Goal: Navigation & Orientation: Find specific page/section

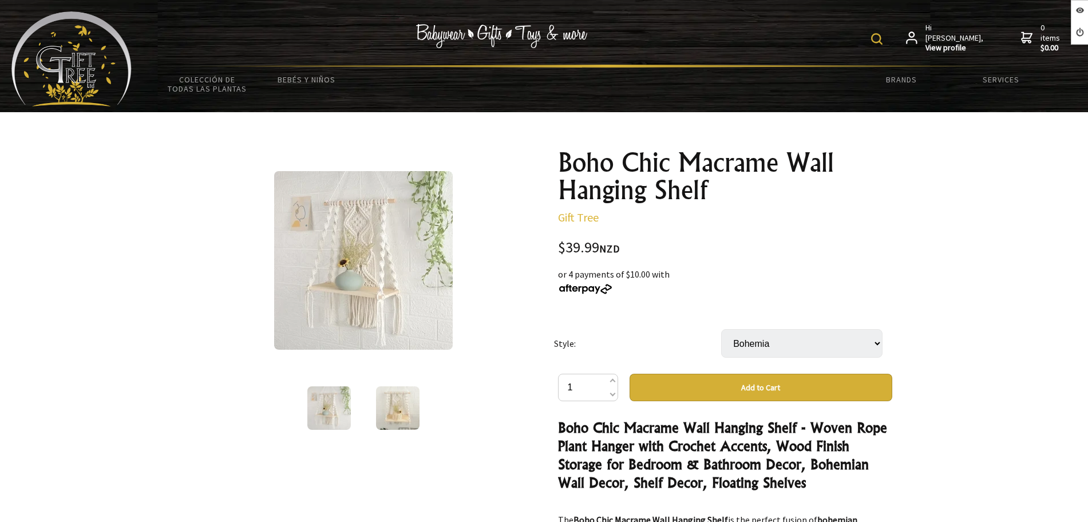
click at [106, 60] on img at bounding box center [71, 58] width 120 height 95
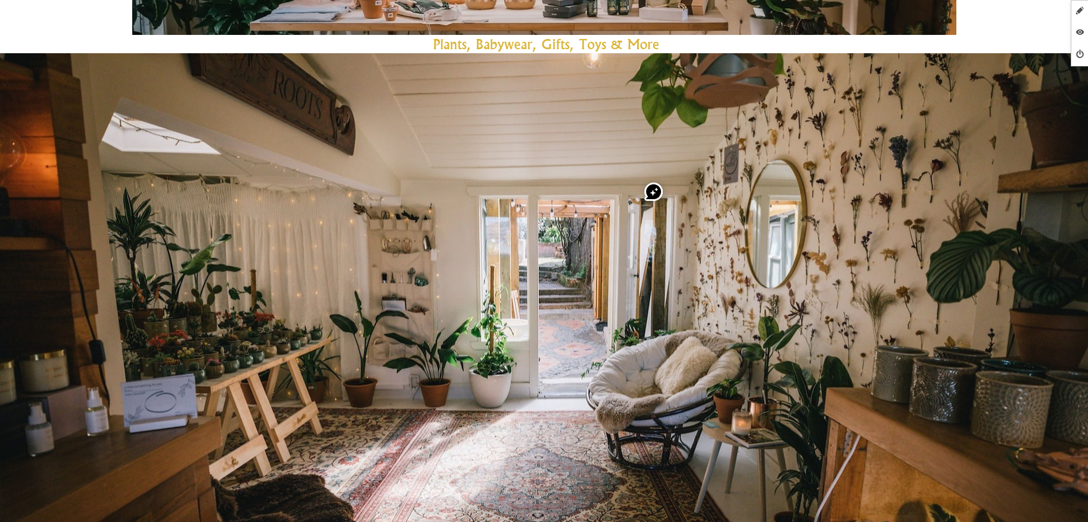
scroll to position [72, 0]
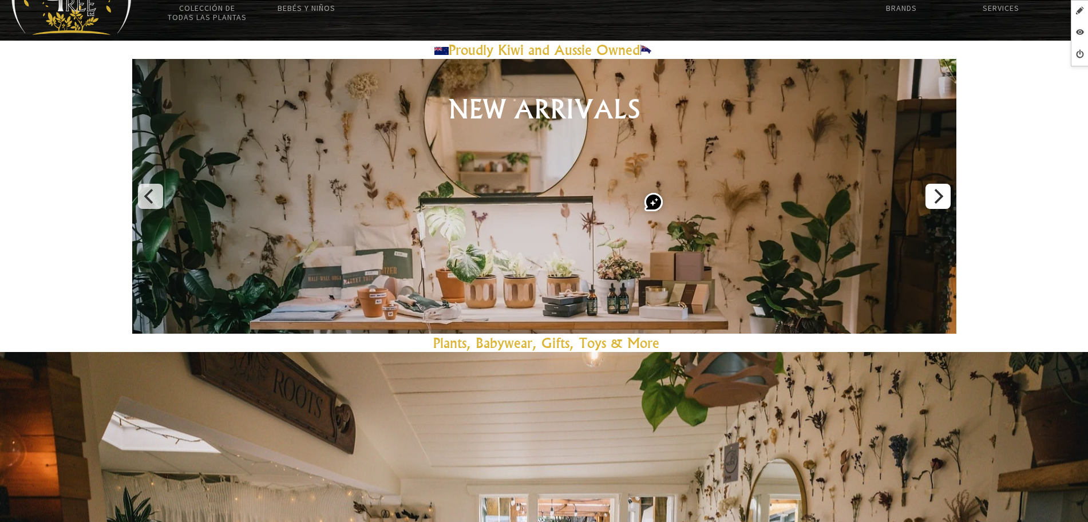
click at [938, 191] on icon "Next" at bounding box center [939, 196] width 9 height 15
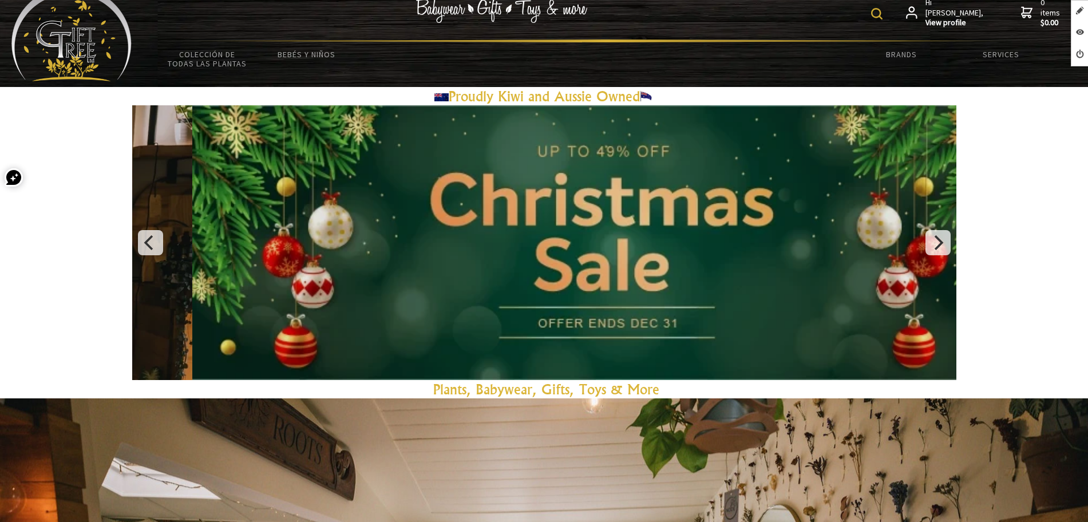
scroll to position [0, 0]
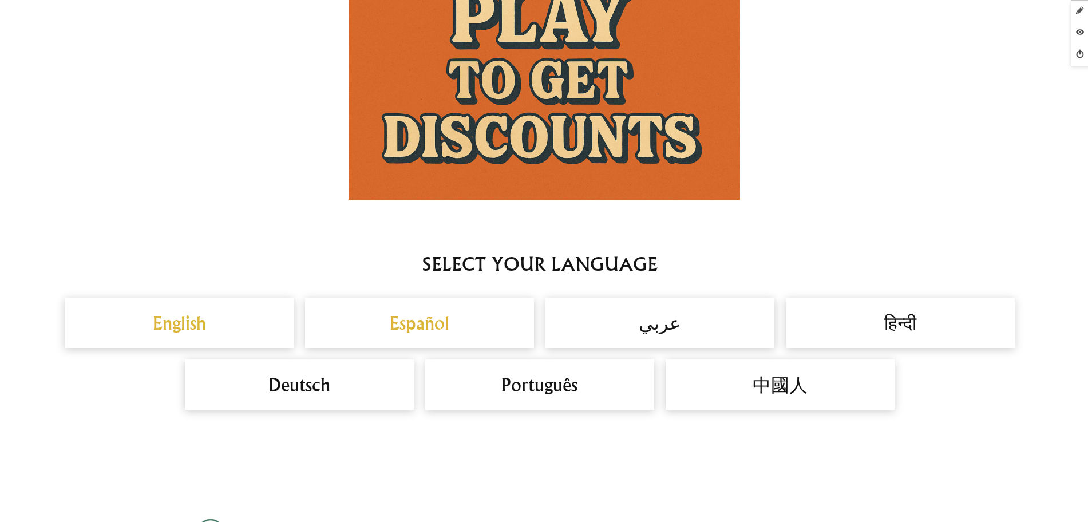
click at [209, 318] on h2 "English" at bounding box center [179, 322] width 206 height 27
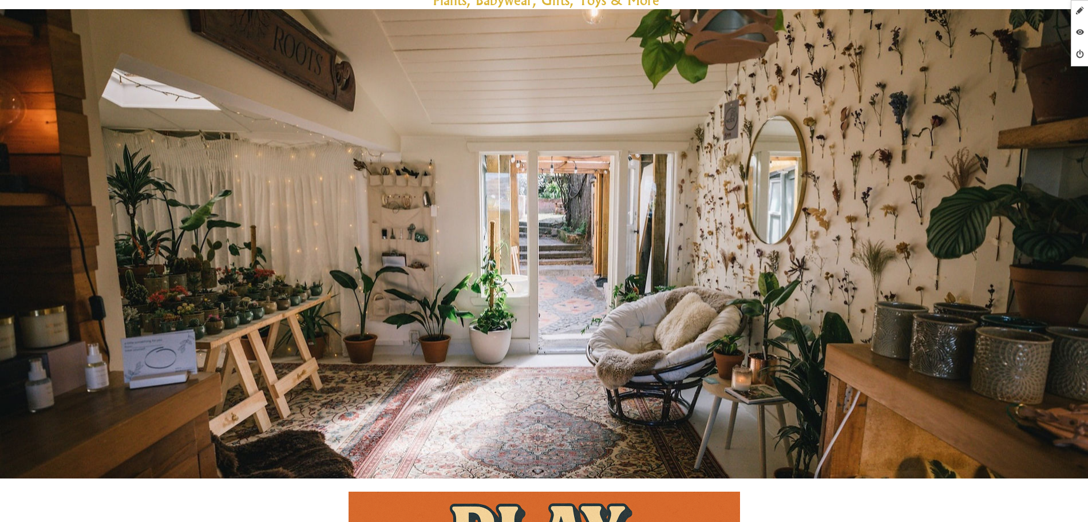
scroll to position [135, 0]
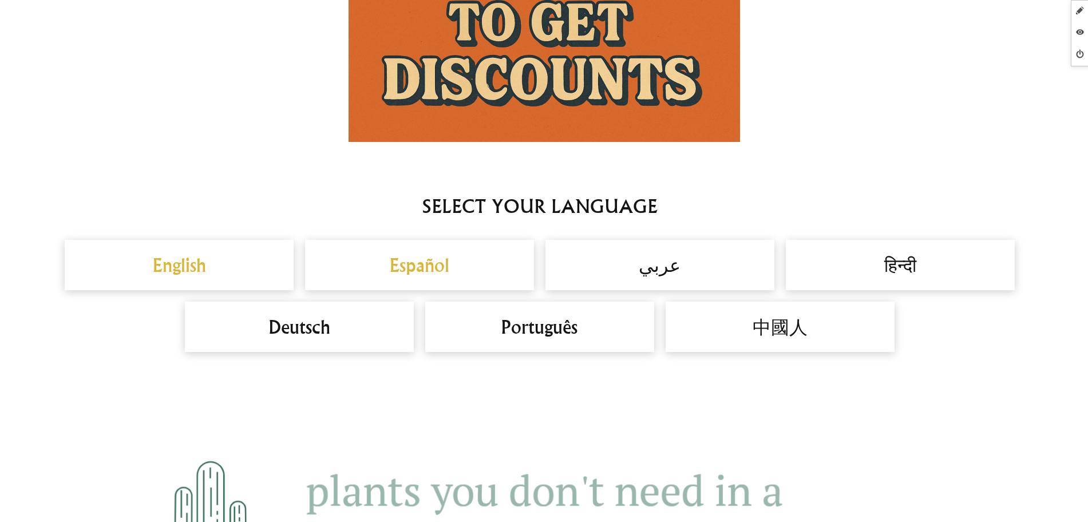
scroll to position [787, 0]
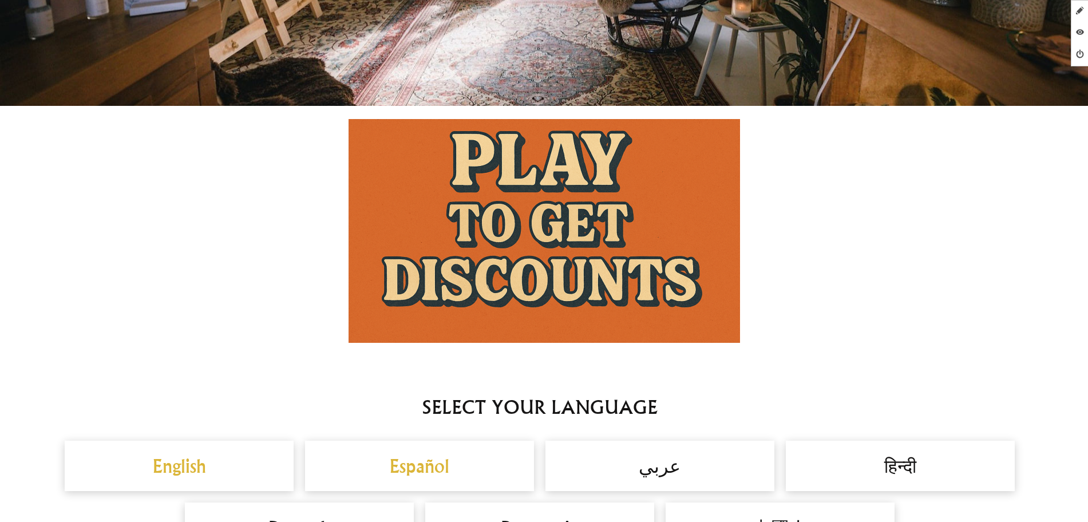
click at [428, 462] on h2 "Español" at bounding box center [420, 465] width 206 height 27
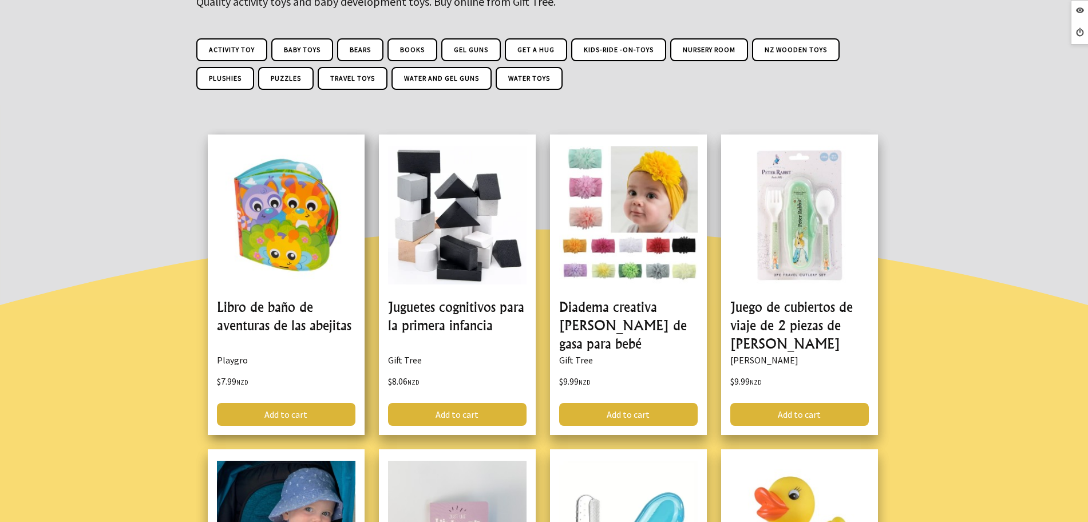
scroll to position [72, 0]
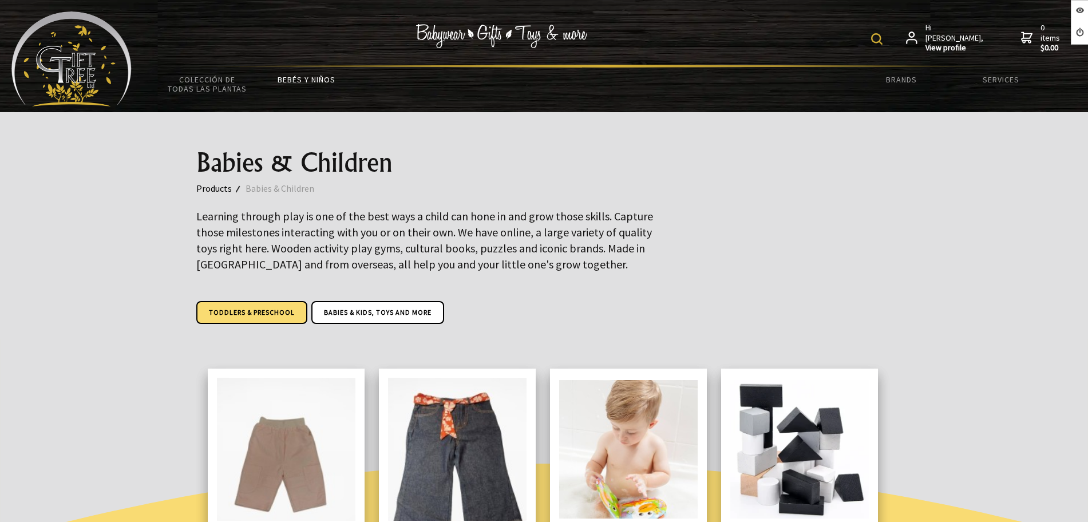
scroll to position [72, 0]
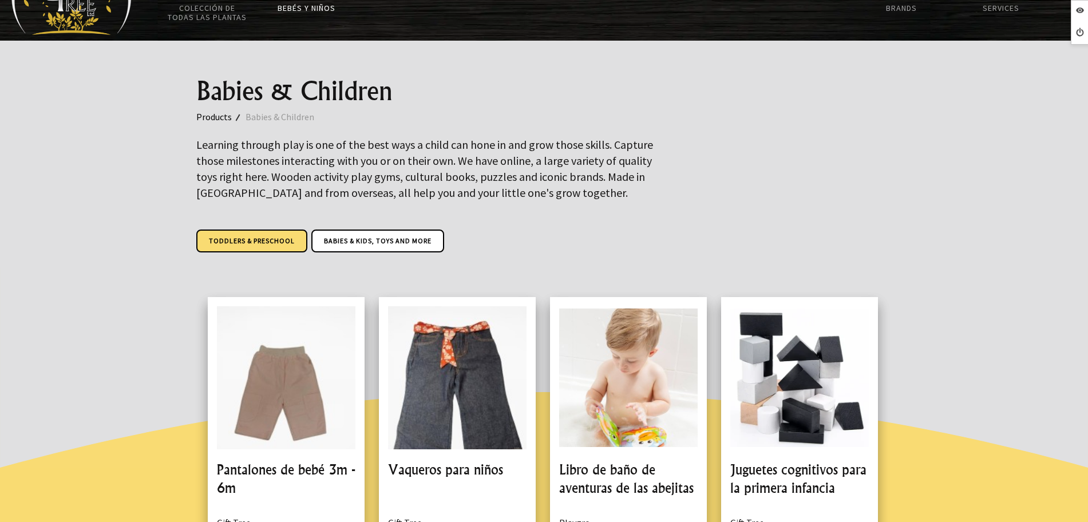
click at [275, 240] on link "Toddlers & Preschool" at bounding box center [251, 241] width 111 height 23
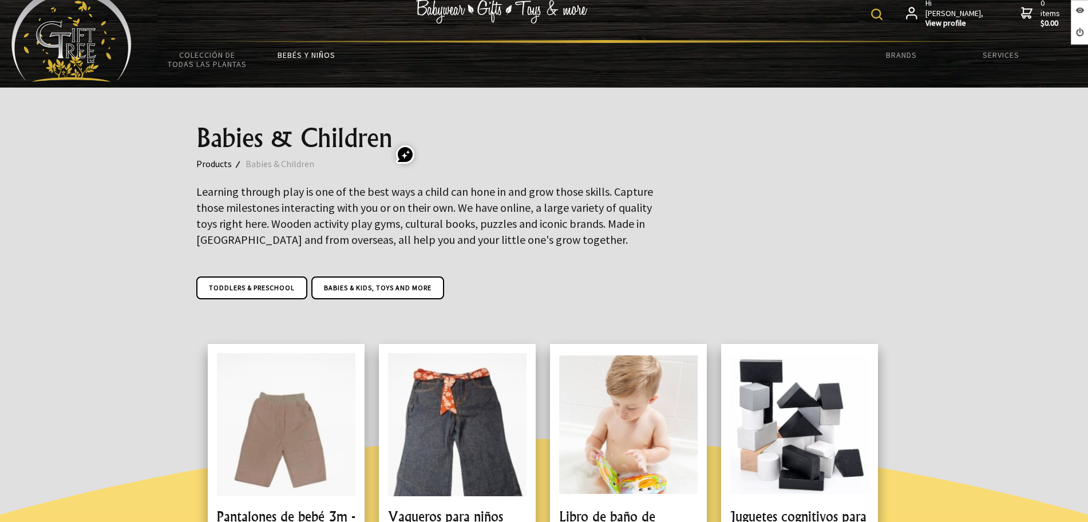
scroll to position [0, 0]
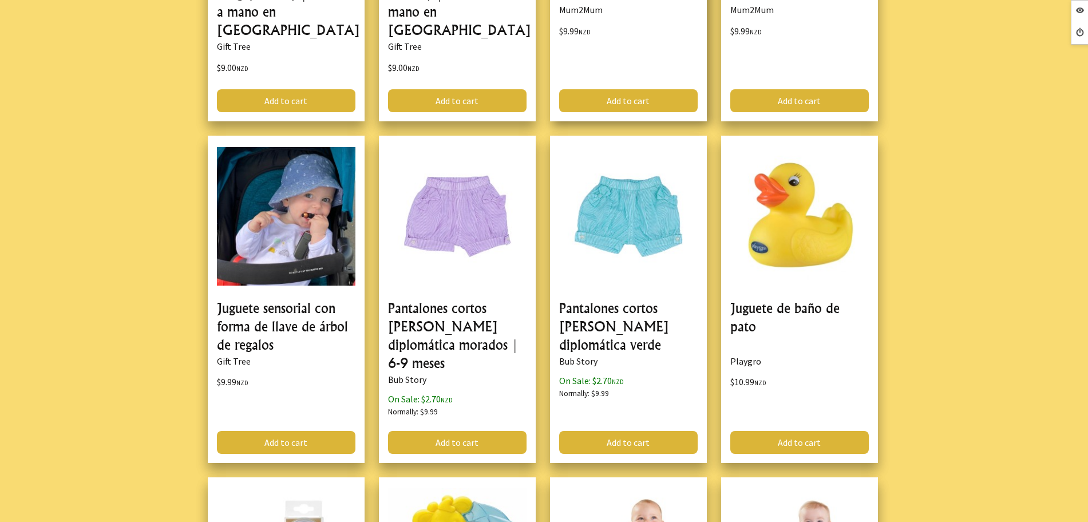
scroll to position [1002, 0]
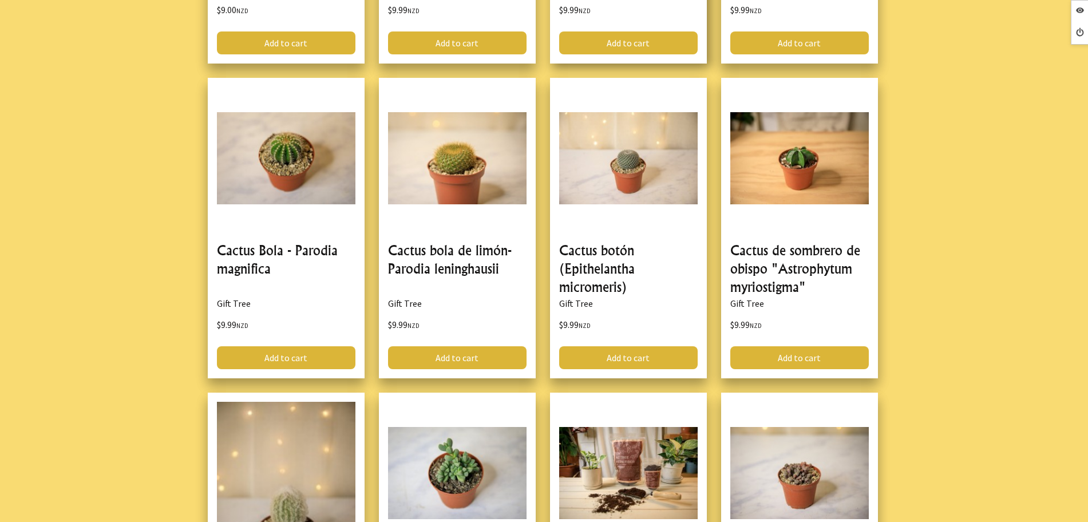
scroll to position [501, 0]
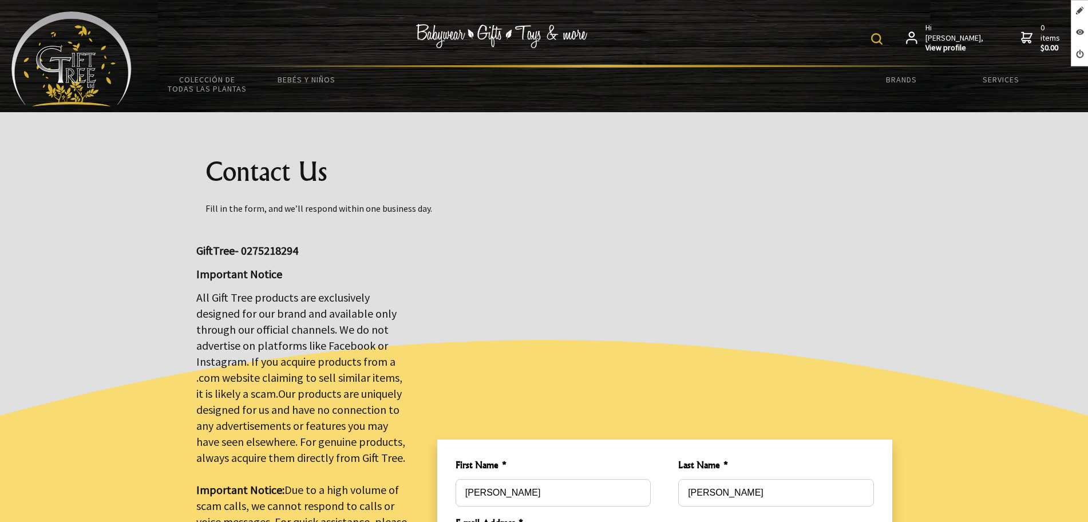
scroll to position [143, 0]
